Goal: Task Accomplishment & Management: Manage account settings

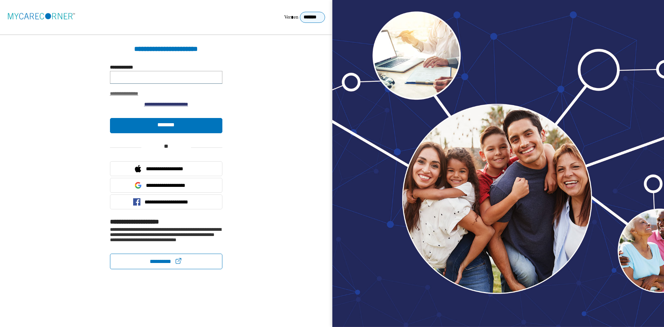
click at [141, 80] on input "**********" at bounding box center [166, 77] width 112 height 13
click at [176, 84] on input "**********" at bounding box center [166, 77] width 112 height 13
click at [182, 82] on input "**********" at bounding box center [166, 77] width 112 height 13
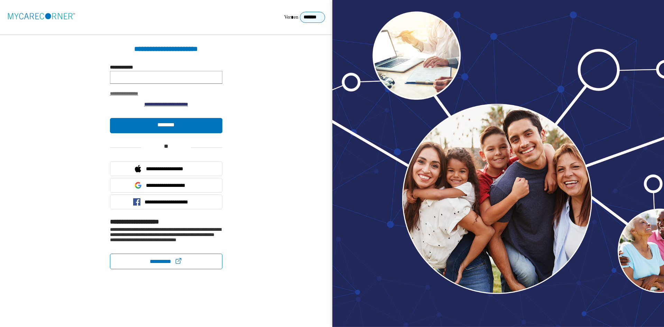
click at [182, 82] on input "**********" at bounding box center [166, 77] width 112 height 13
